Goal: Check status: Check status

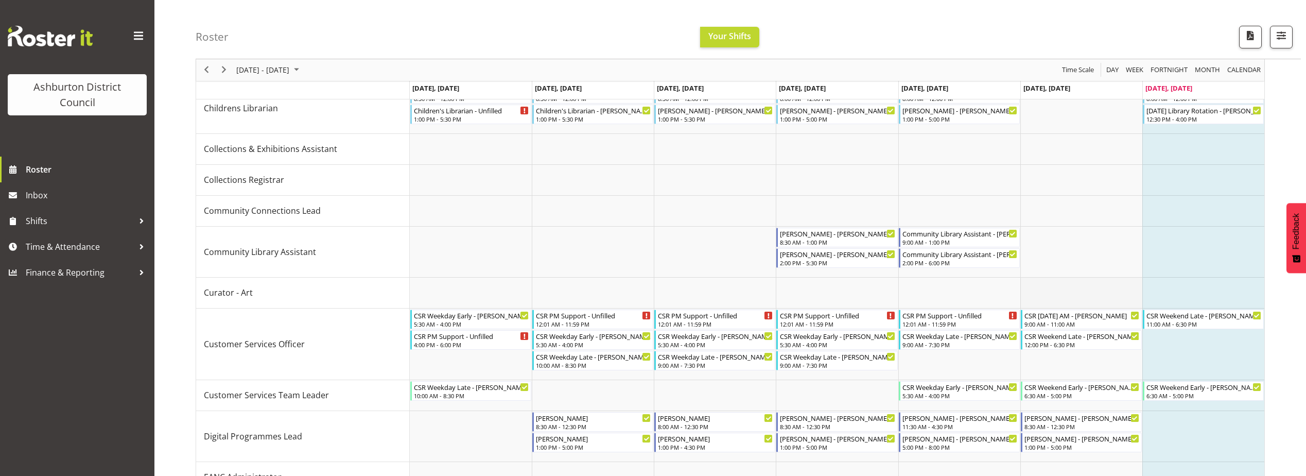
scroll to position [257, 0]
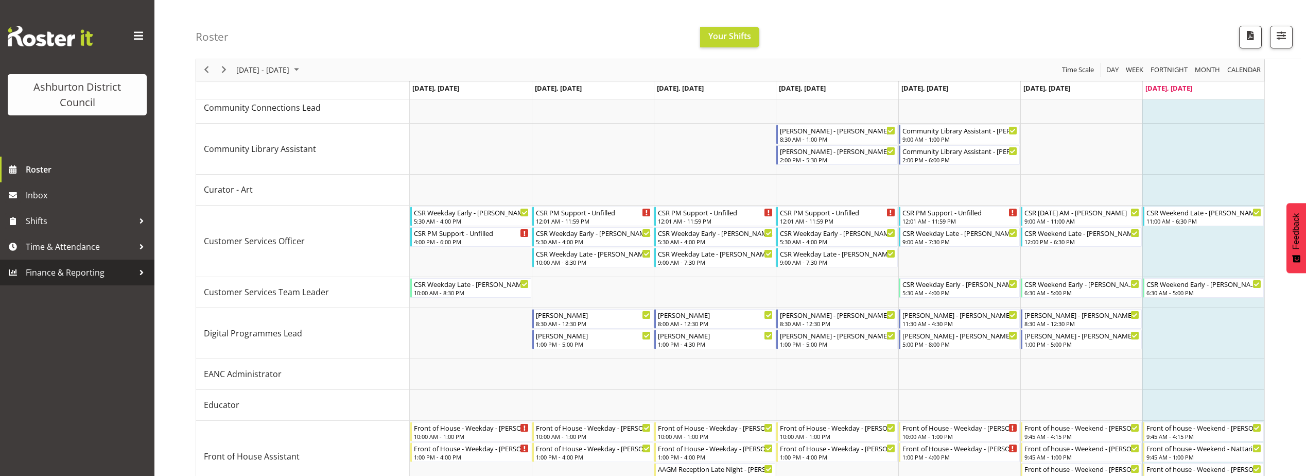
click at [70, 266] on span "Finance & Reporting" at bounding box center [80, 272] width 108 height 15
click at [79, 269] on span "Finance & Reporting" at bounding box center [80, 272] width 108 height 15
click at [68, 245] on span "Time & Attendance" at bounding box center [80, 246] width 108 height 15
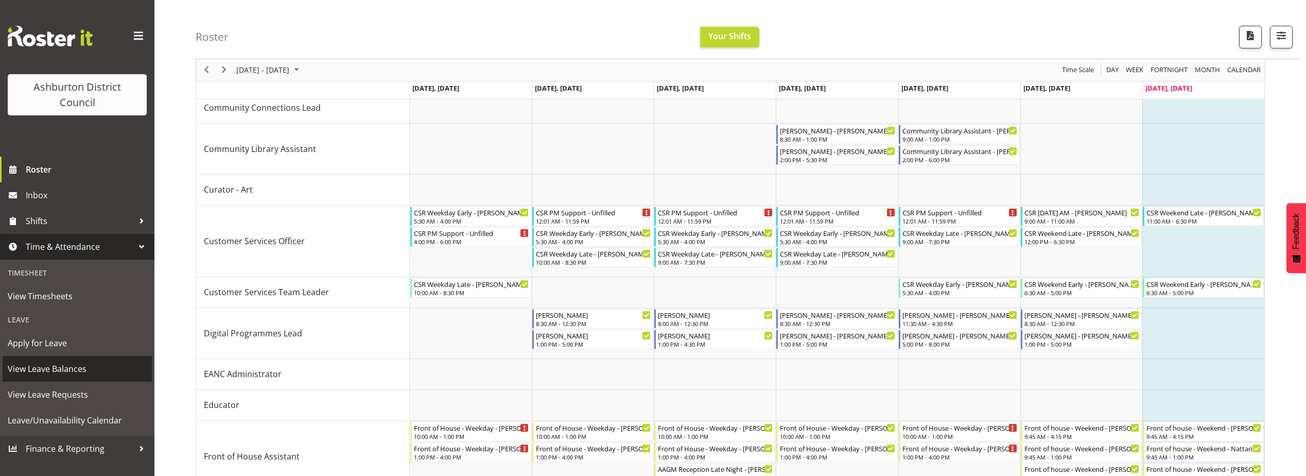
click at [50, 369] on span "View Leave Balances" at bounding box center [77, 368] width 139 height 15
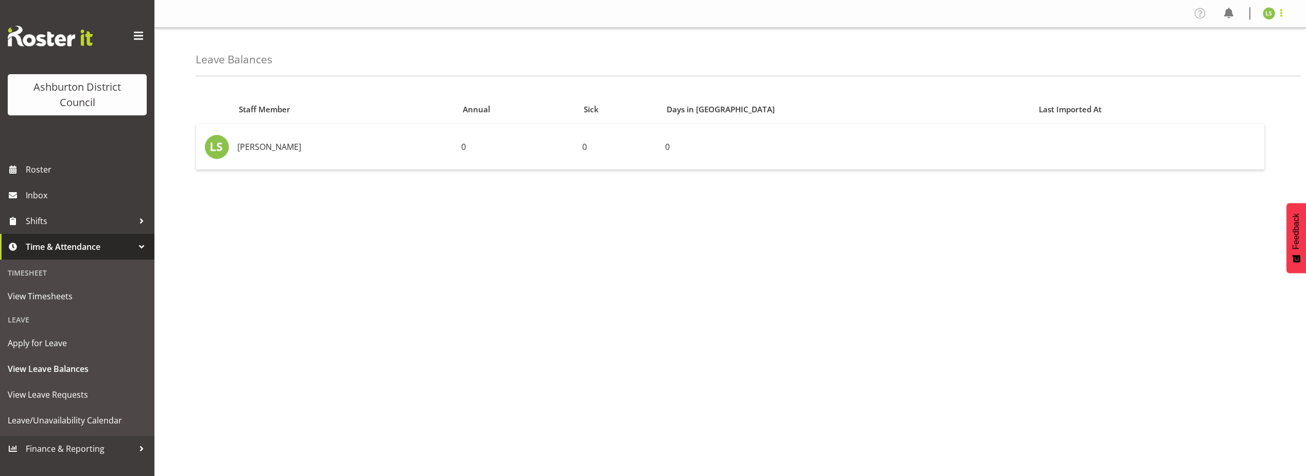
click at [1275, 12] on span at bounding box center [1281, 13] width 12 height 12
click at [1266, 49] on link "Log Out" at bounding box center [1238, 54] width 99 height 19
